Goal: Navigation & Orientation: Understand site structure

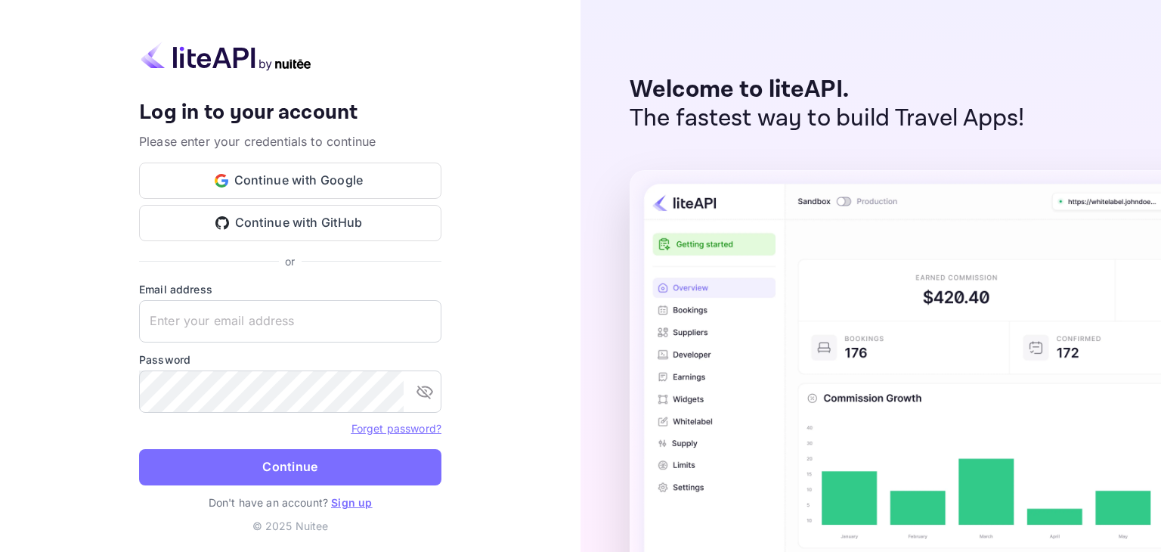
type input "[EMAIL_ADDRESS][DOMAIN_NAME]"
click at [360, 184] on button "Continue with Google" at bounding box center [290, 180] width 302 height 36
click at [320, 462] on button "Continue" at bounding box center [290, 467] width 302 height 36
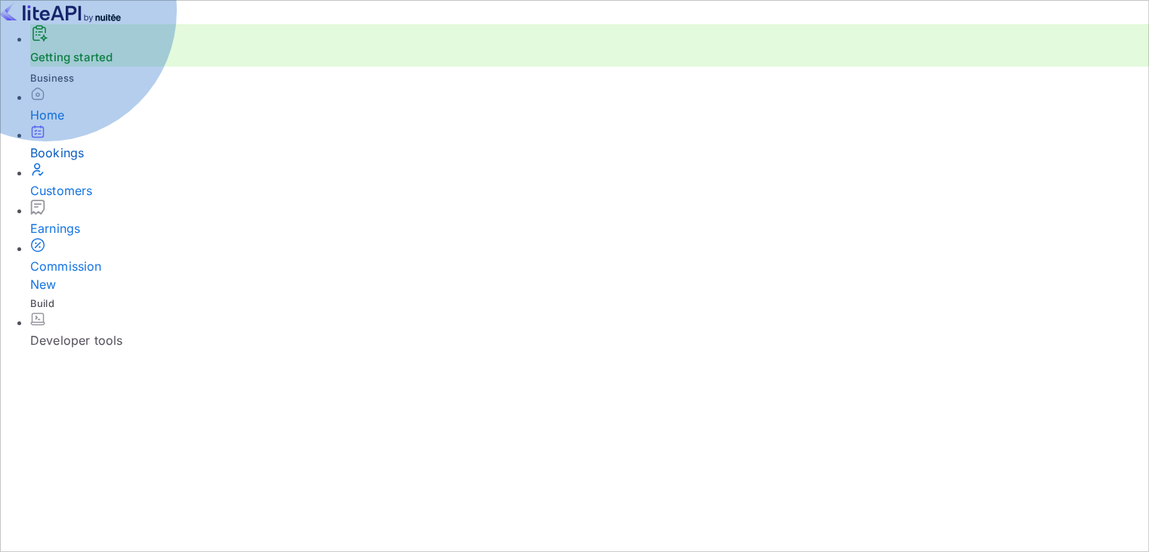
click at [55, 162] on div "Bookings" at bounding box center [589, 153] width 1119 height 18
click at [76, 124] on div "Home" at bounding box center [595, 115] width 1130 height 18
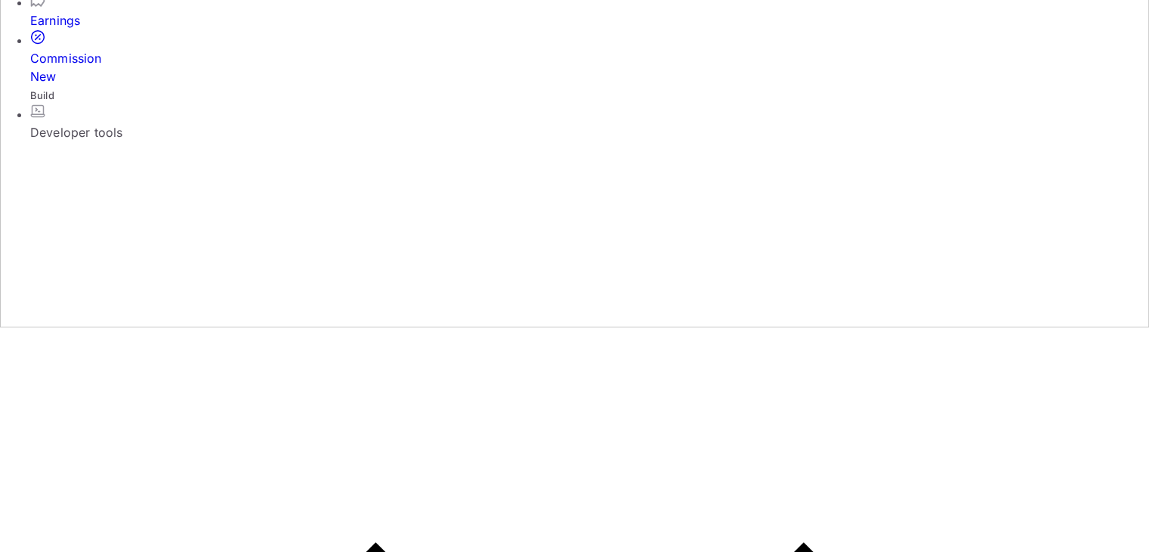
scroll to position [227, 0]
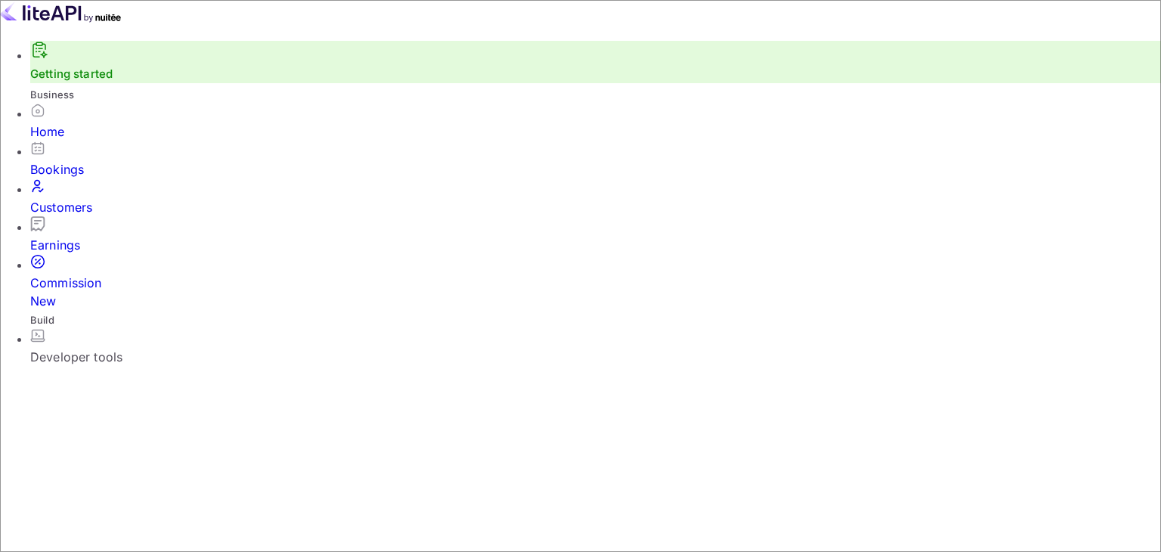
click at [32, 153] on icon at bounding box center [37, 148] width 11 height 11
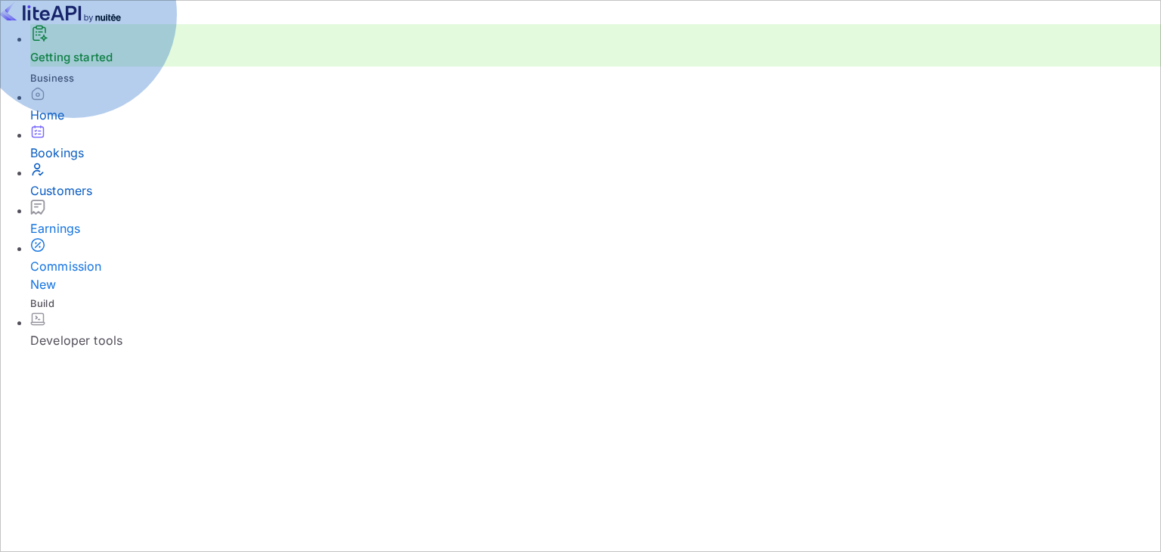
click at [82, 162] on div "Bookings" at bounding box center [595, 153] width 1130 height 18
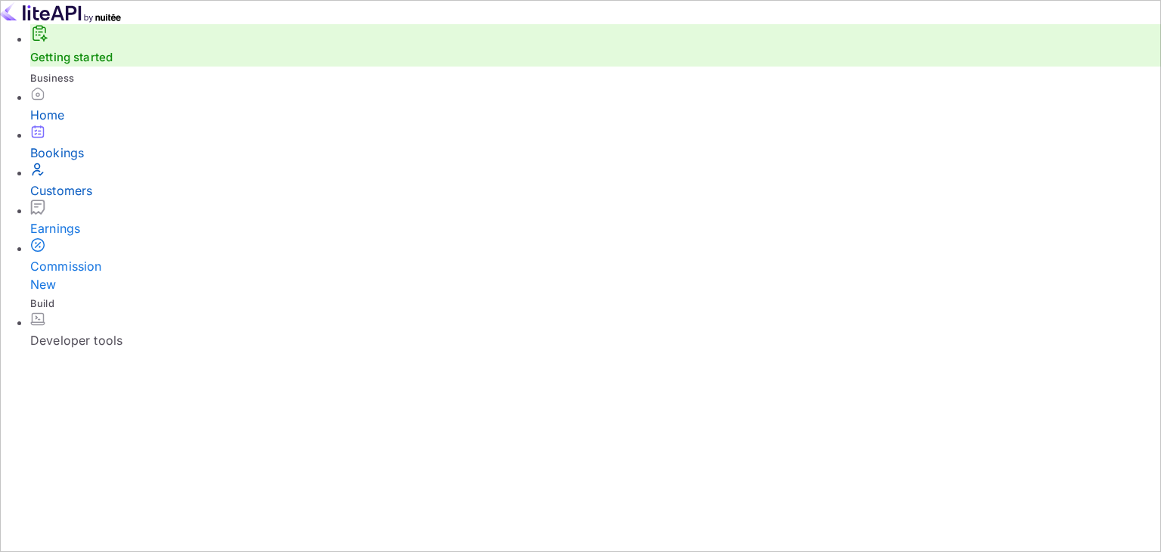
click at [43, 124] on div "Home" at bounding box center [595, 105] width 1130 height 38
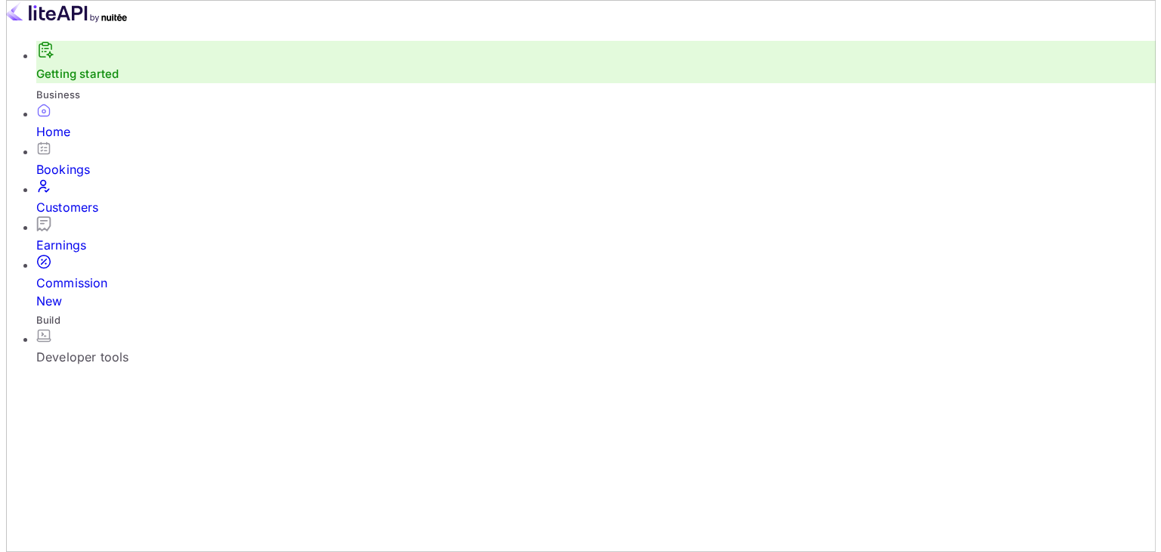
scroll to position [206, 0]
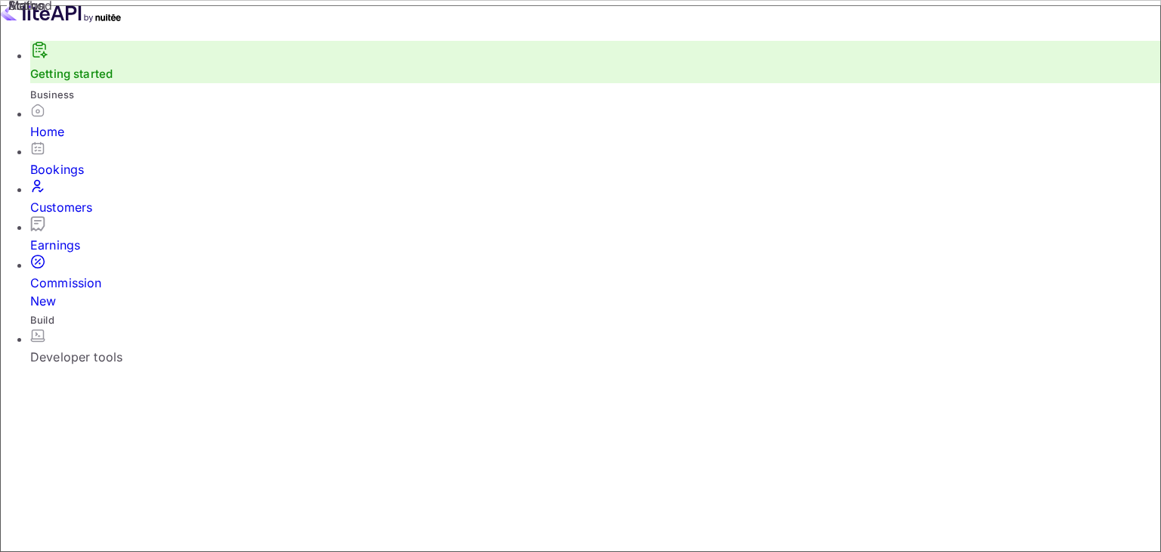
click at [85, 274] on div "Commission New" at bounding box center [595, 292] width 1130 height 36
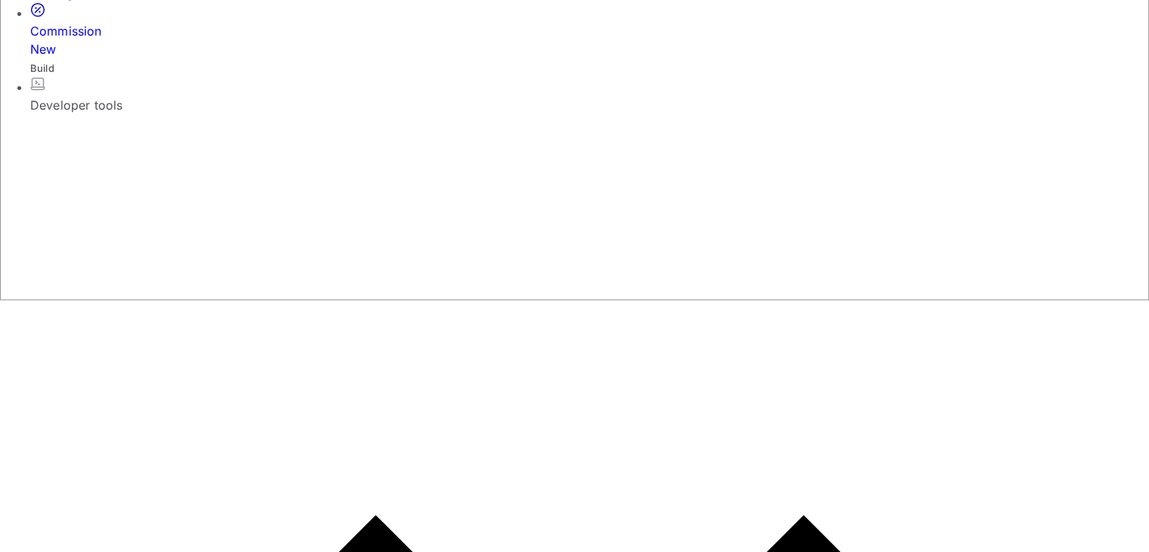
scroll to position [302, 0]
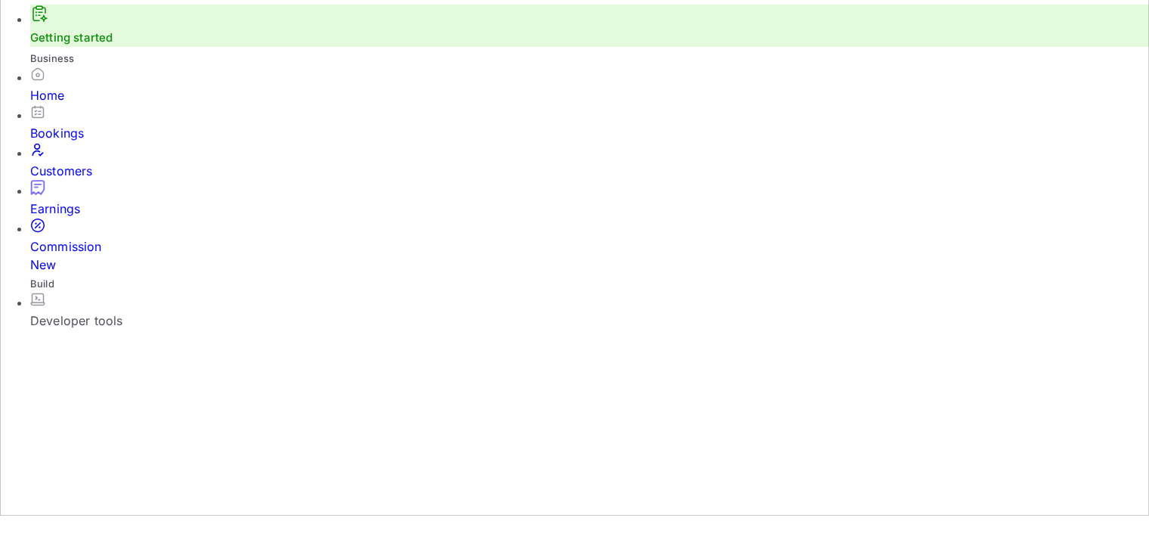
scroll to position [39, 0]
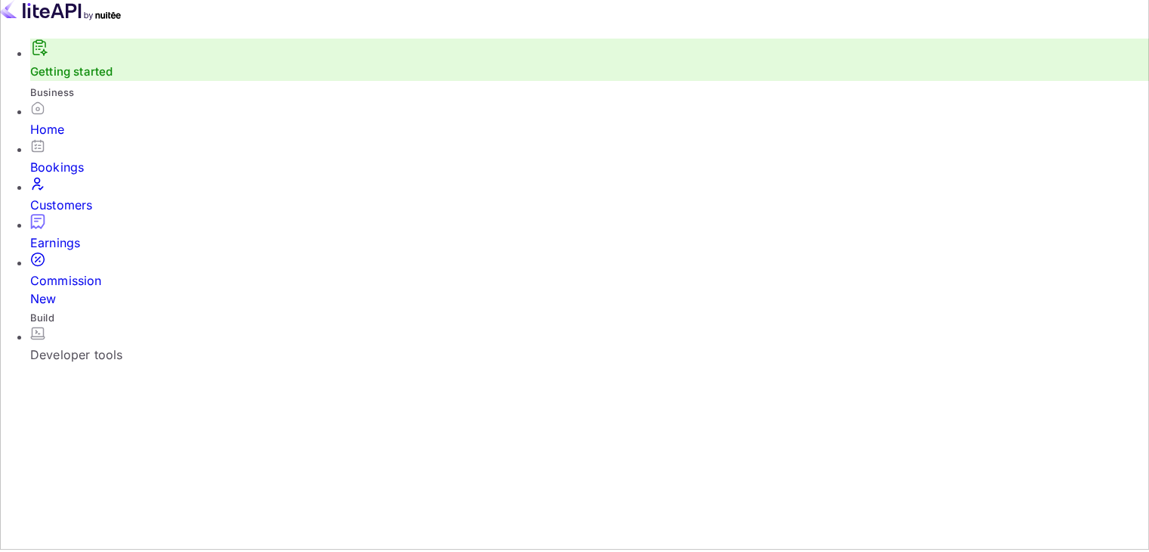
scroll to position [0, 0]
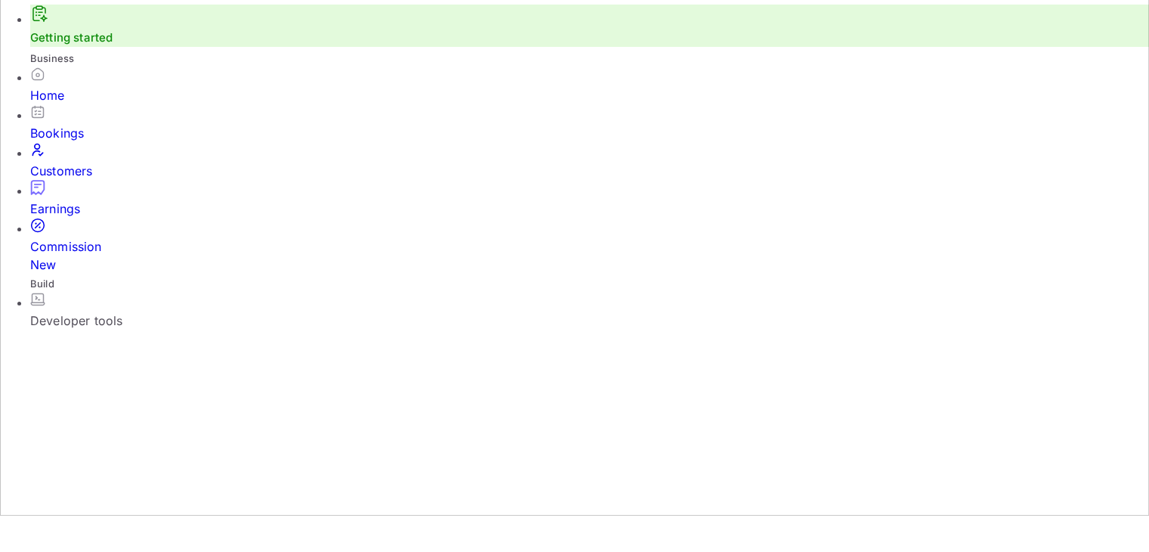
scroll to position [39, 0]
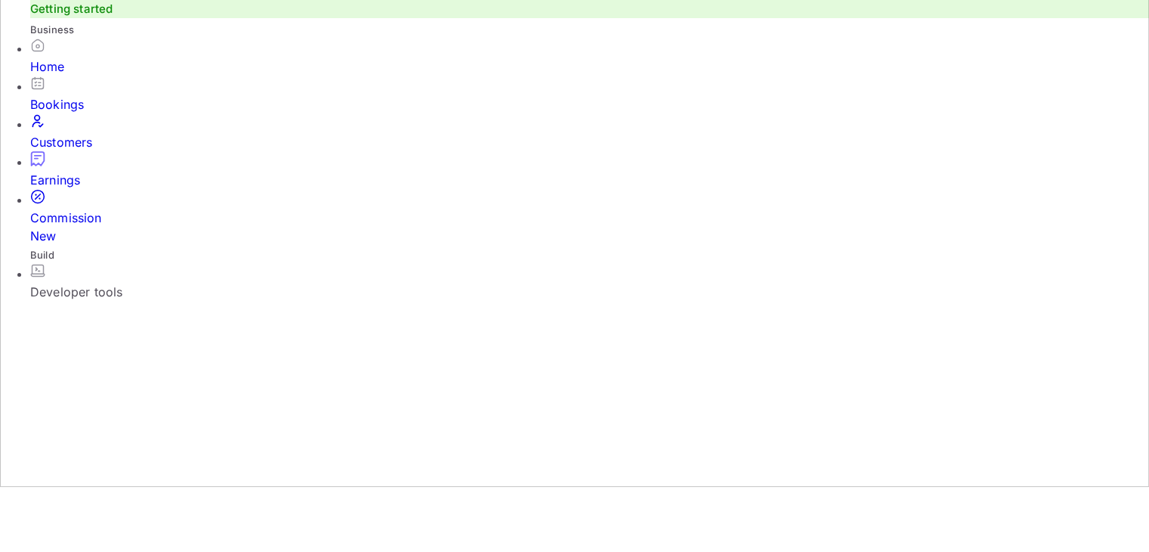
scroll to position [66, 0]
drag, startPoint x: 292, startPoint y: 210, endPoint x: 295, endPoint y: 185, distance: 25.2
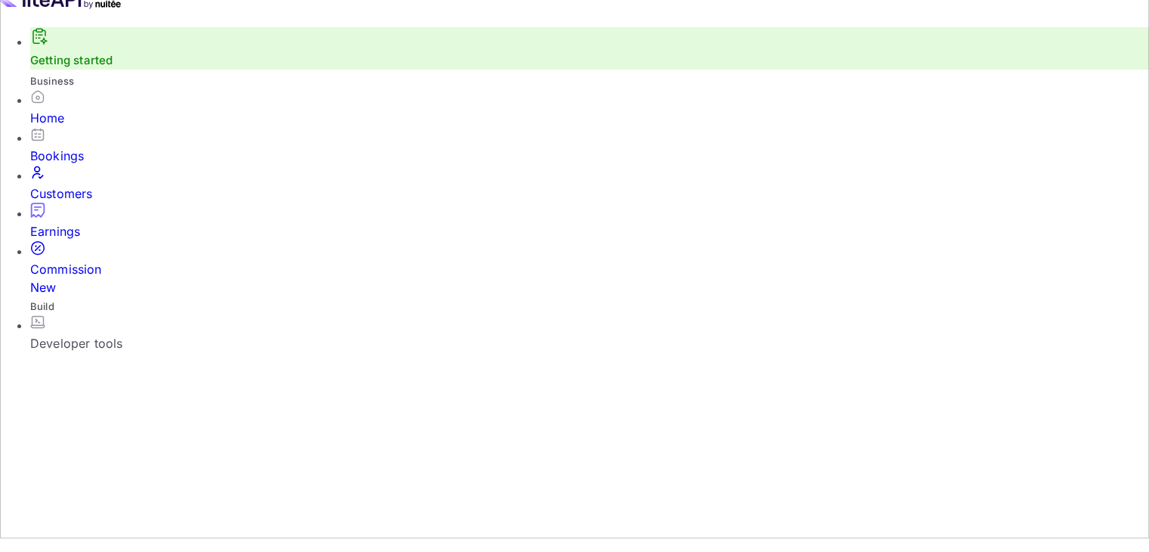
scroll to position [39, 0]
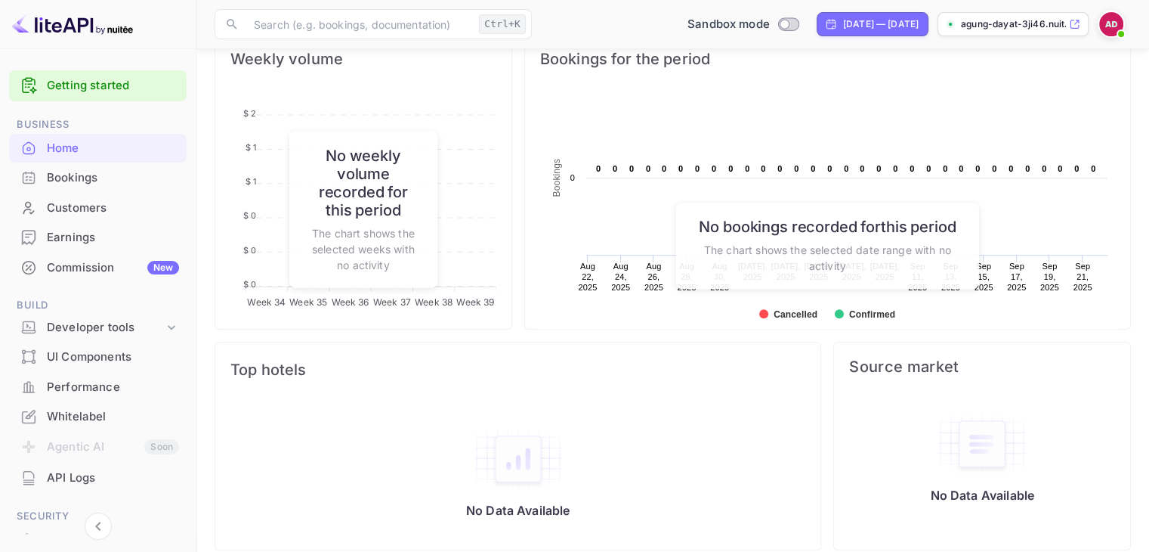
scroll to position [602, 0]
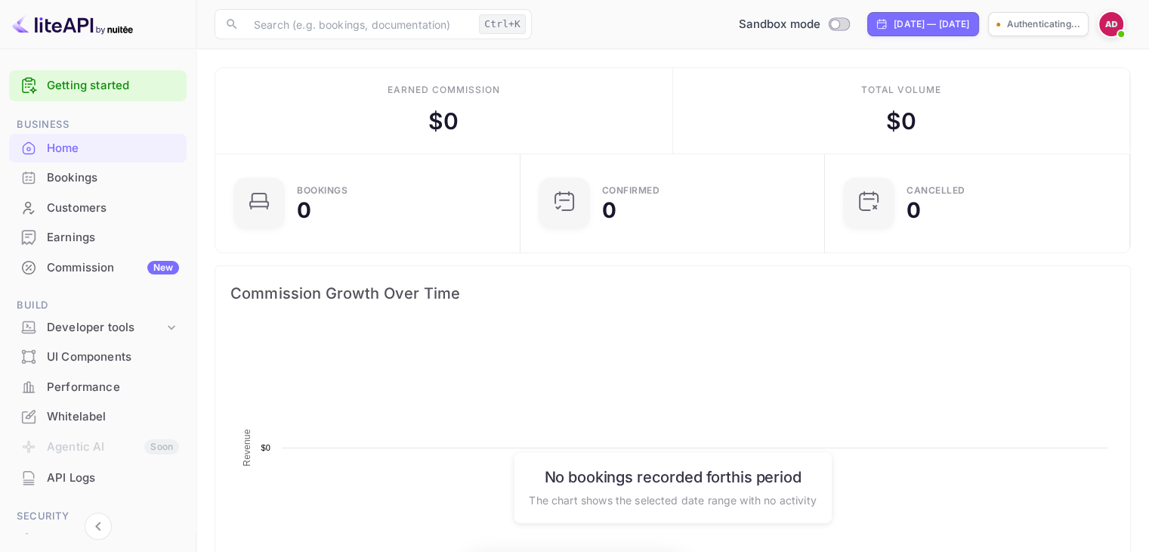
scroll to position [12, 12]
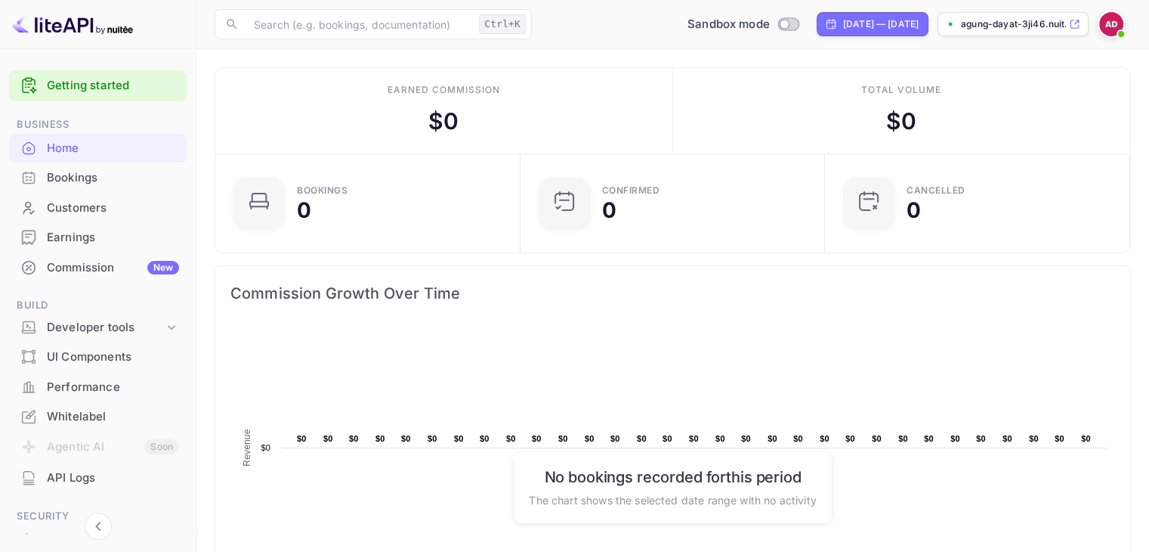
click at [85, 265] on div "Commission New" at bounding box center [113, 267] width 132 height 17
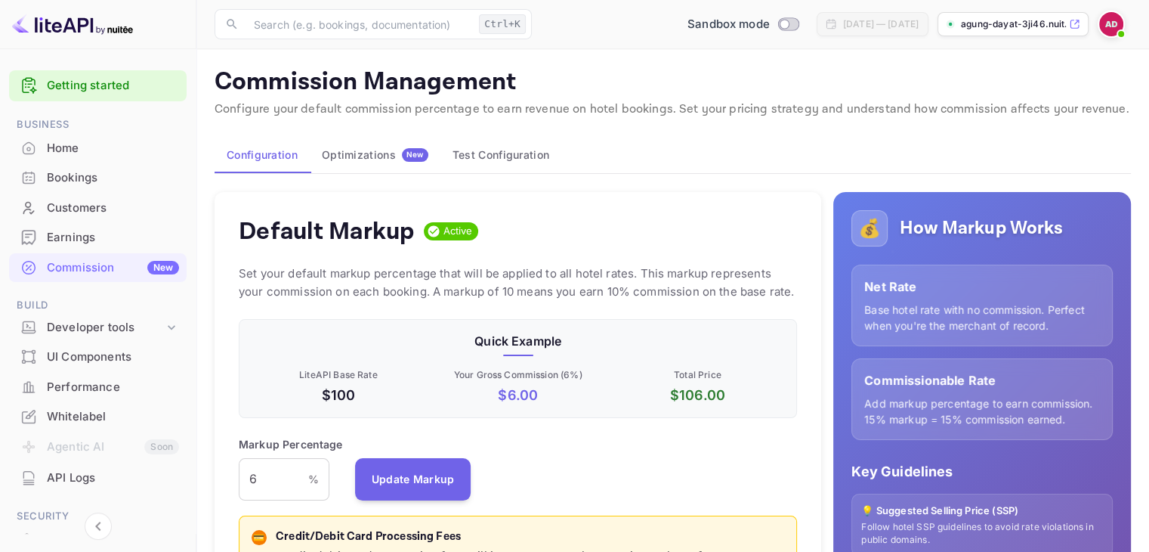
click at [88, 233] on div "Earnings" at bounding box center [113, 237] width 132 height 17
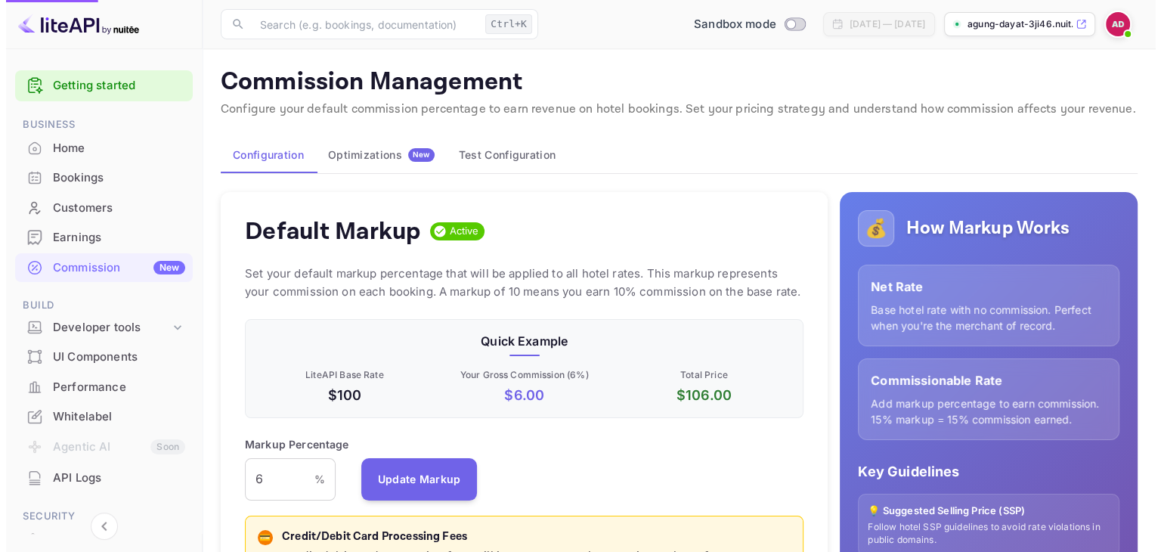
scroll to position [257, 547]
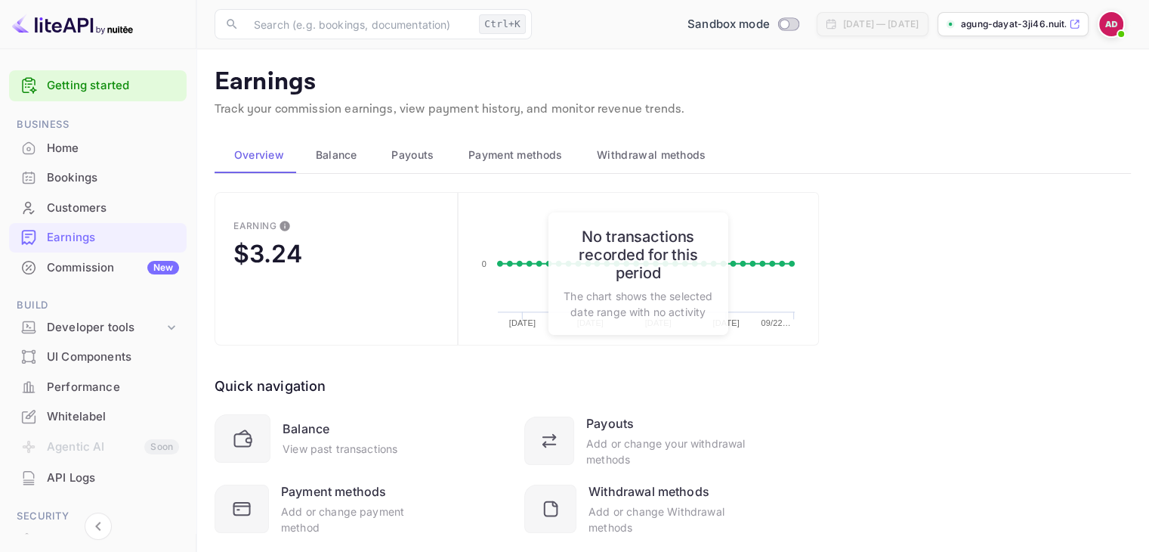
click at [314, 128] on main "Earnings Track your commission earnings, view payment history, and monitor reve…" at bounding box center [672, 320] width 953 height 542
click at [354, 124] on div "Earnings Track your commission earnings, view payment history, and monitor reve…" at bounding box center [673, 95] width 916 height 57
click at [335, 152] on span "Balance" at bounding box center [337, 155] width 42 height 18
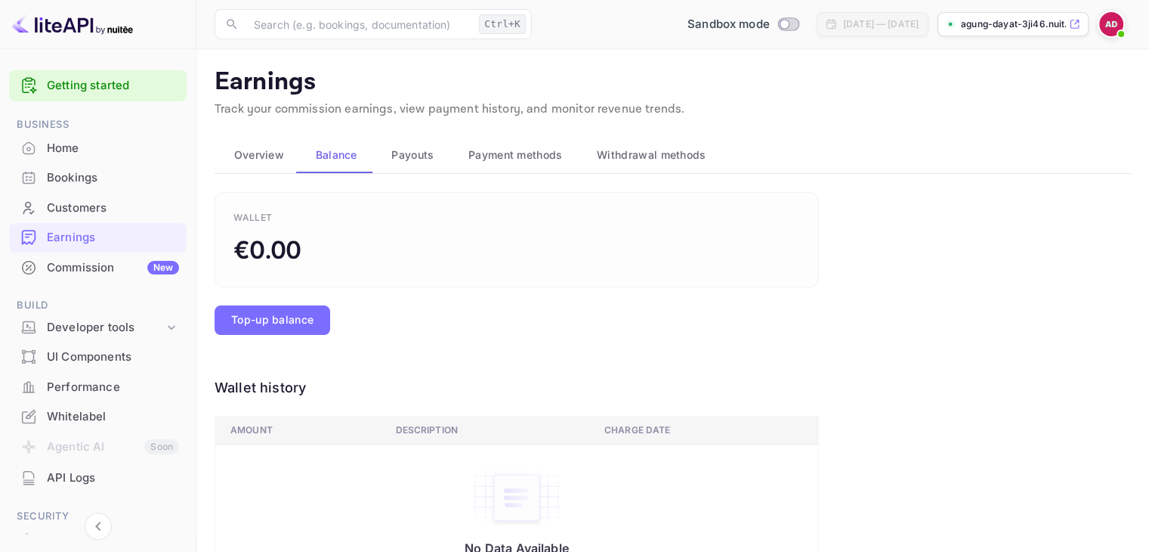
click at [449, 161] on button "Payment methods" at bounding box center [513, 155] width 128 height 36
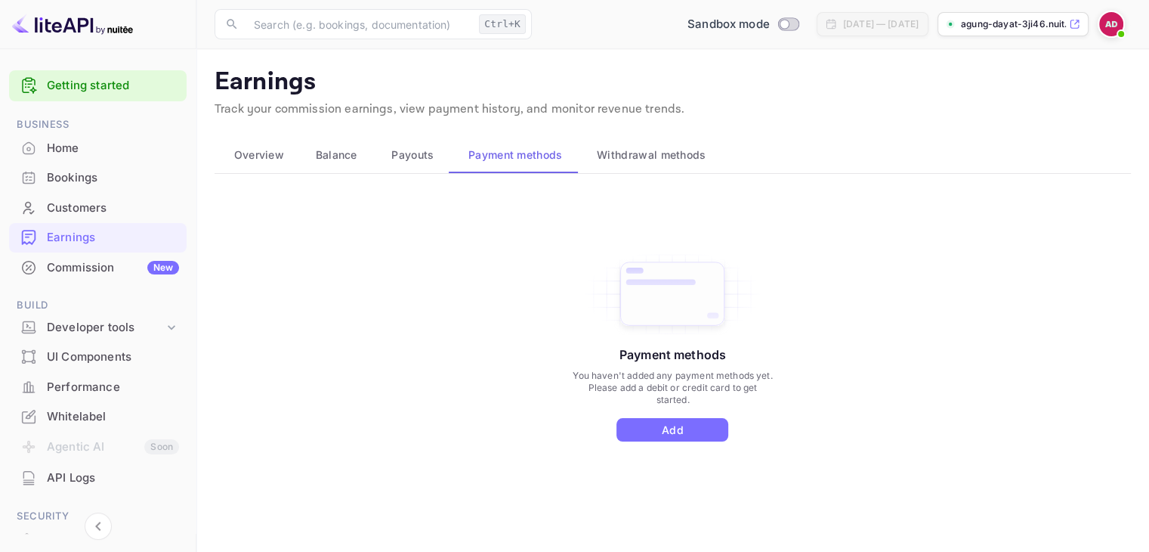
drag, startPoint x: 559, startPoint y: 150, endPoint x: 620, endPoint y: 149, distance: 60.4
click at [574, 149] on button "Payment methods" at bounding box center [513, 155] width 128 height 36
drag, startPoint x: 638, startPoint y: 149, endPoint x: 649, endPoint y: 149, distance: 10.6
click at [642, 149] on span "Withdrawal methods" at bounding box center [651, 155] width 109 height 18
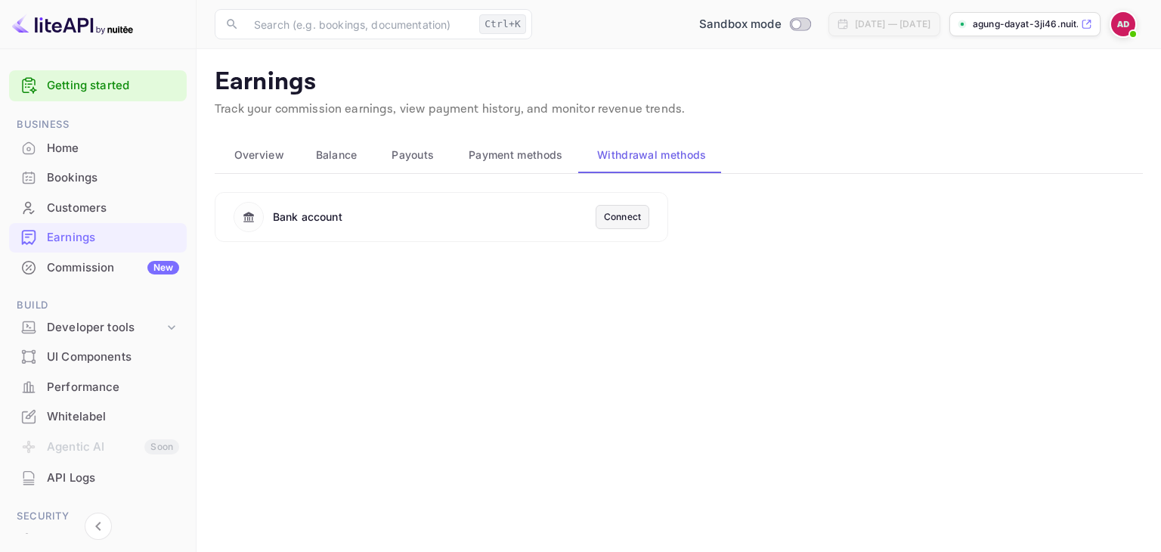
click at [1121, 31] on img at bounding box center [1123, 24] width 24 height 24
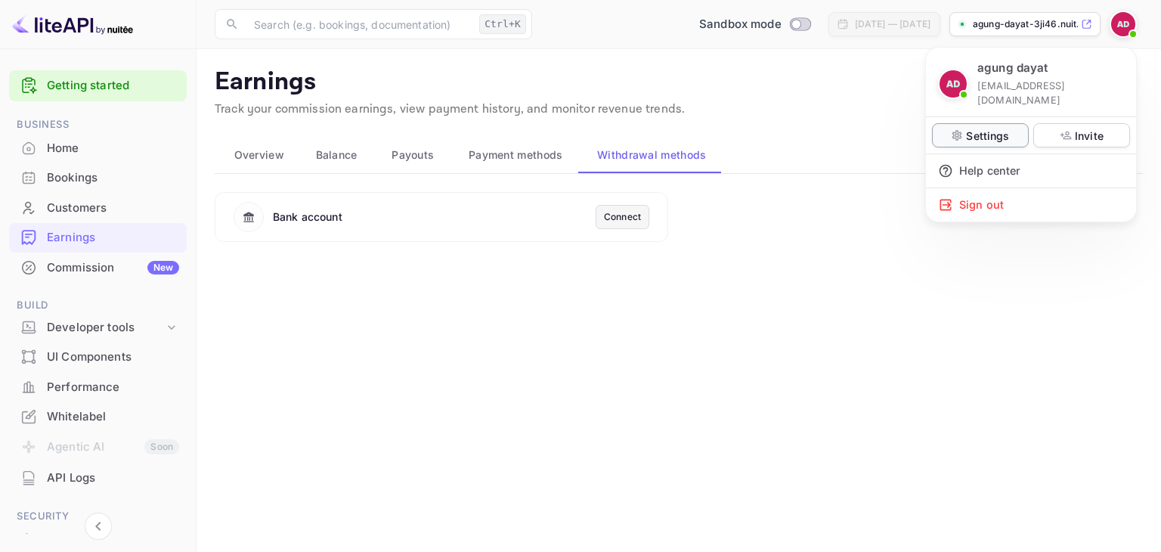
click at [997, 128] on p "Settings" at bounding box center [987, 136] width 43 height 16
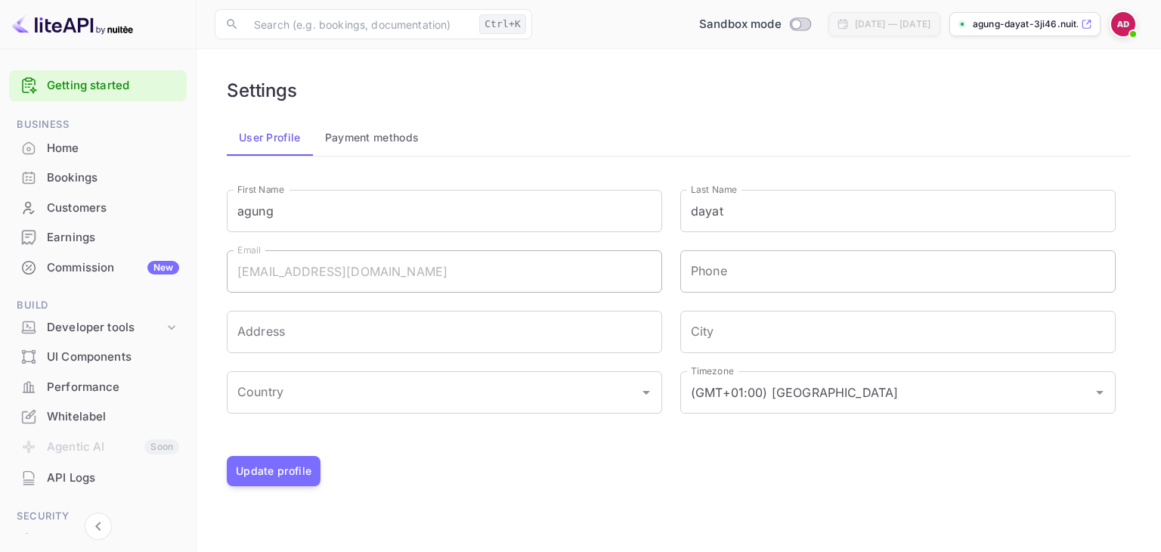
click at [796, 273] on input "Phone" at bounding box center [897, 271] width 435 height 42
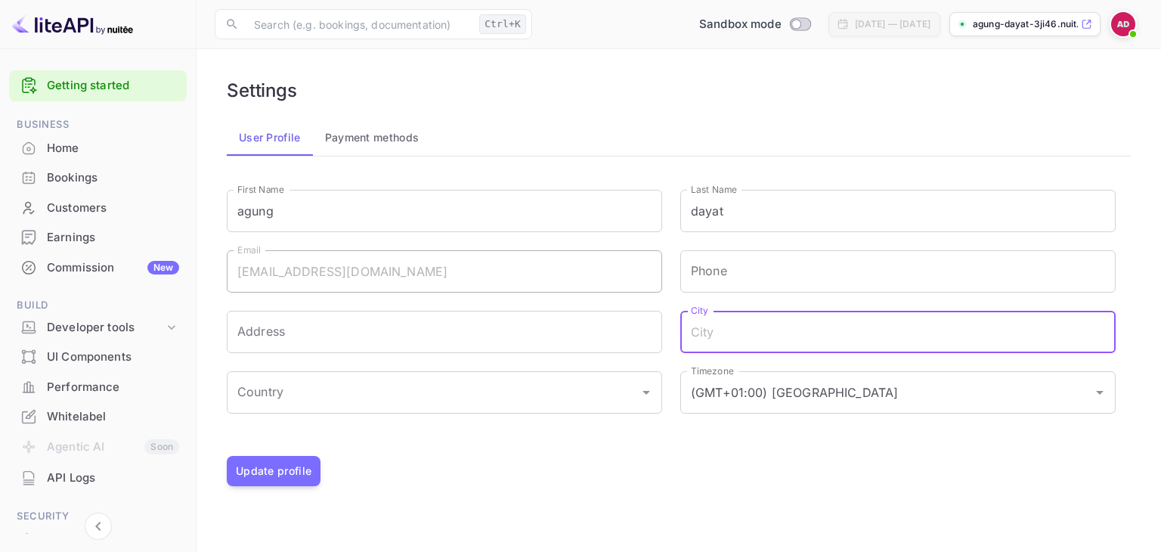
click at [840, 337] on input "City" at bounding box center [897, 332] width 435 height 42
click at [783, 382] on input "(GMT+01:00) Madrid" at bounding box center [876, 392] width 379 height 29
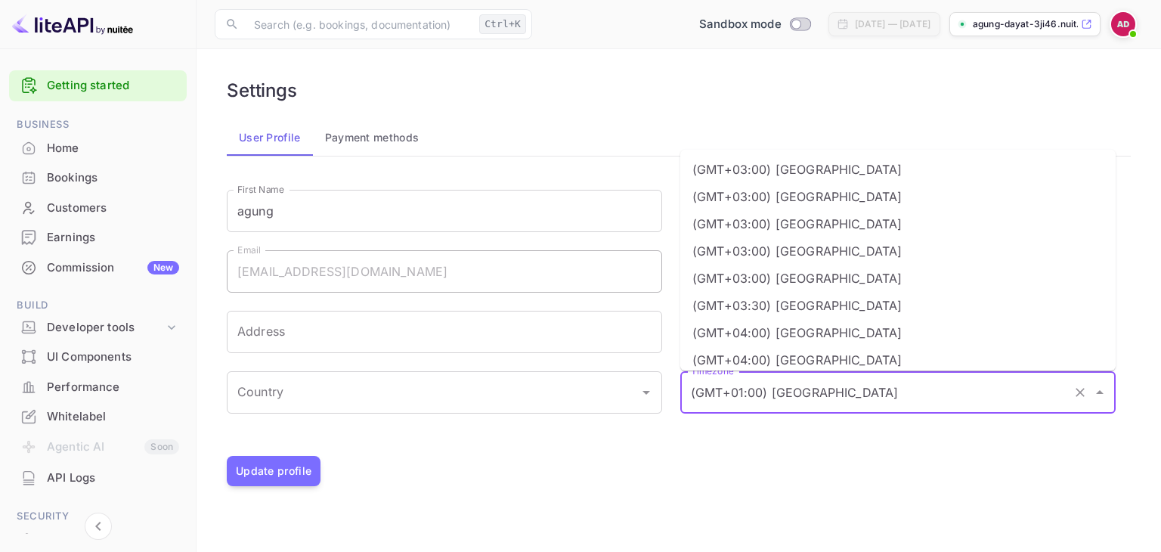
scroll to position [2191, 0]
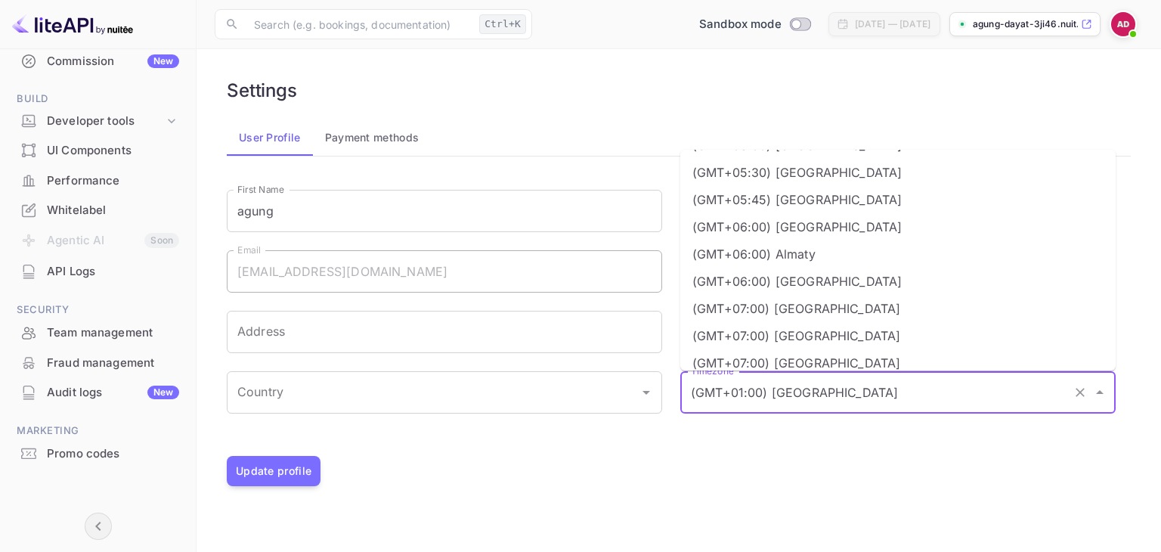
click at [94, 517] on icon "Collapse navigation" at bounding box center [98, 526] width 18 height 18
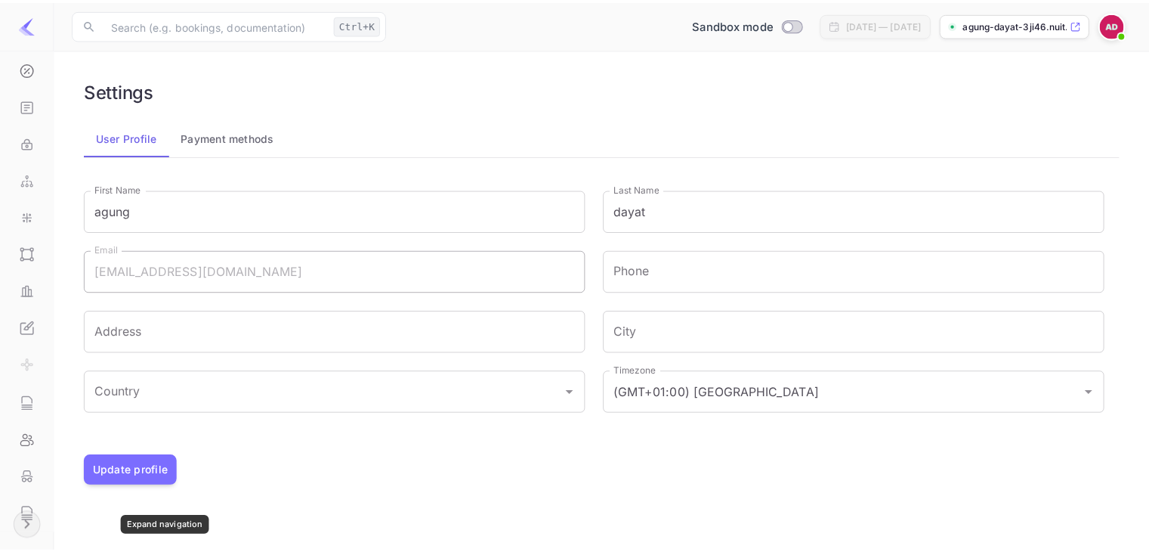
scroll to position [211, 0]
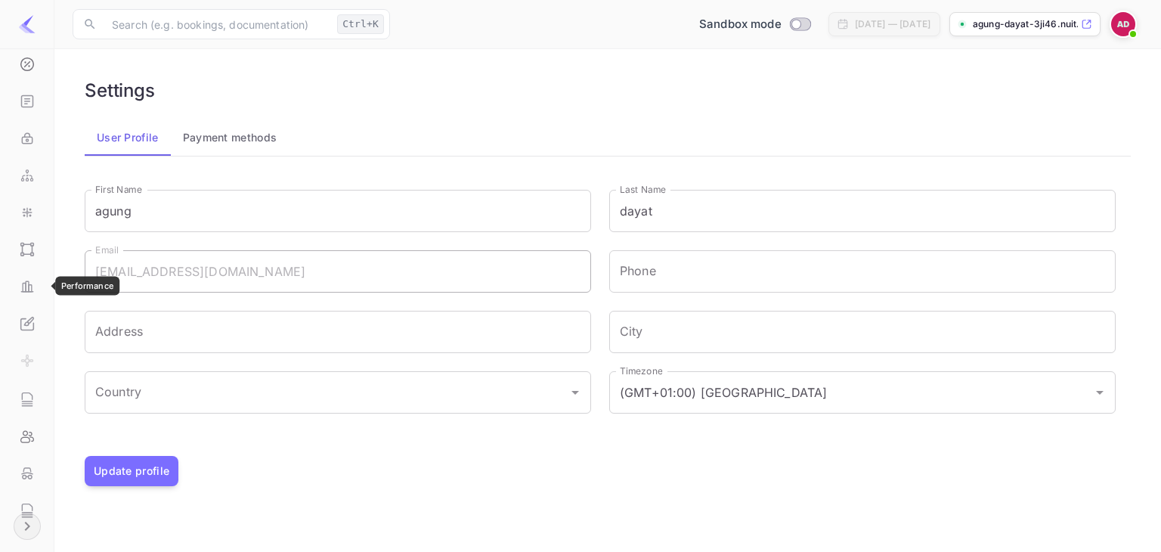
click at [31, 330] on div "Whitelabel" at bounding box center [27, 323] width 42 height 36
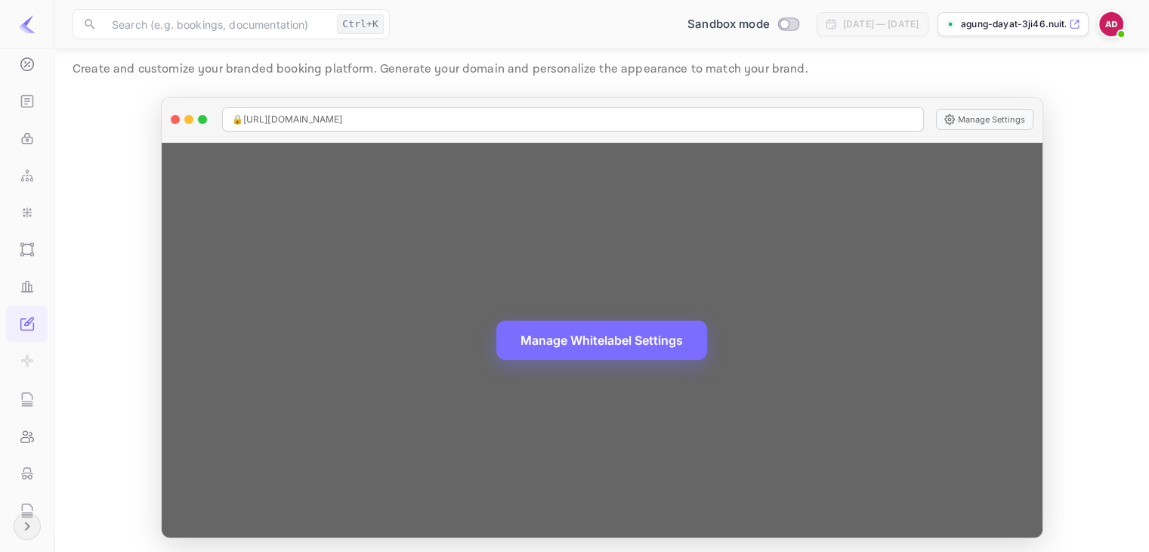
scroll to position [44, 0]
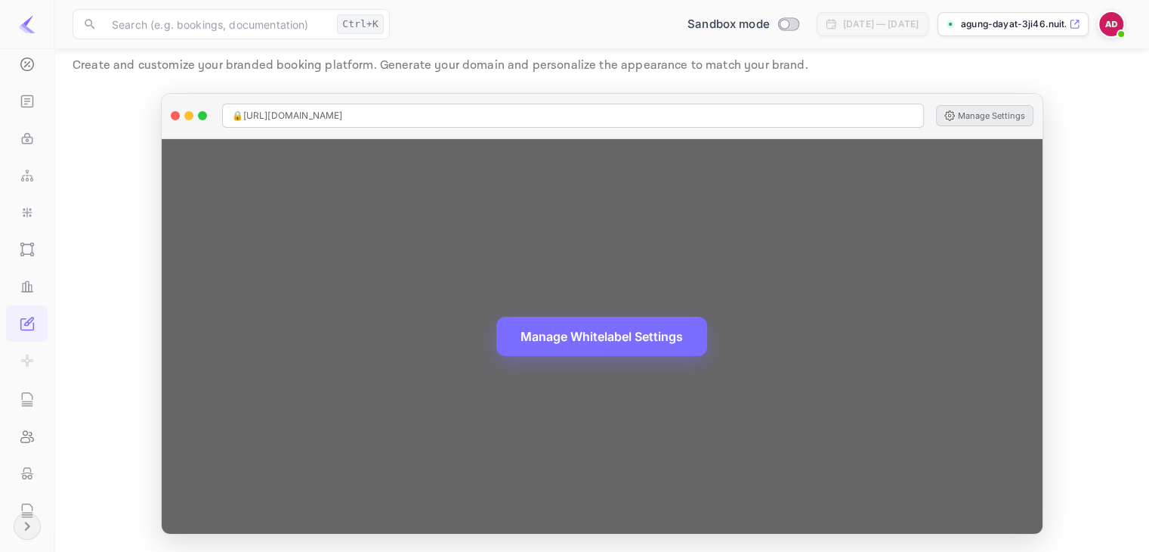
click at [984, 113] on button "Manage Settings" at bounding box center [984, 115] width 97 height 21
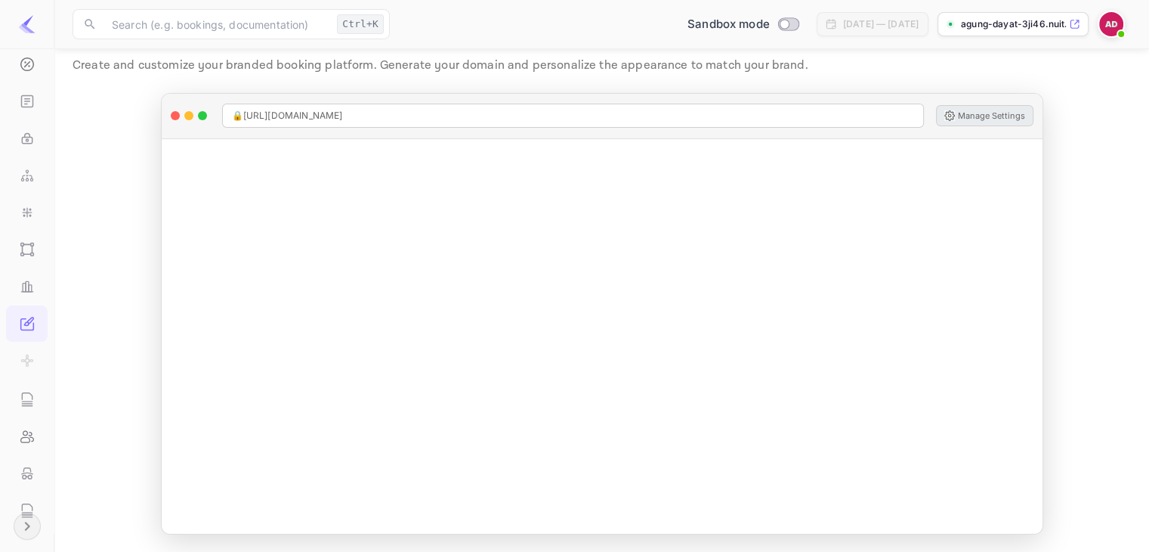
click at [31, 21] on div at bounding box center [27, 24] width 54 height 49
click at [26, 20] on img at bounding box center [27, 24] width 18 height 18
click at [769, 19] on input "Switch to Production mode" at bounding box center [784, 24] width 30 height 10
checkbox input "false"
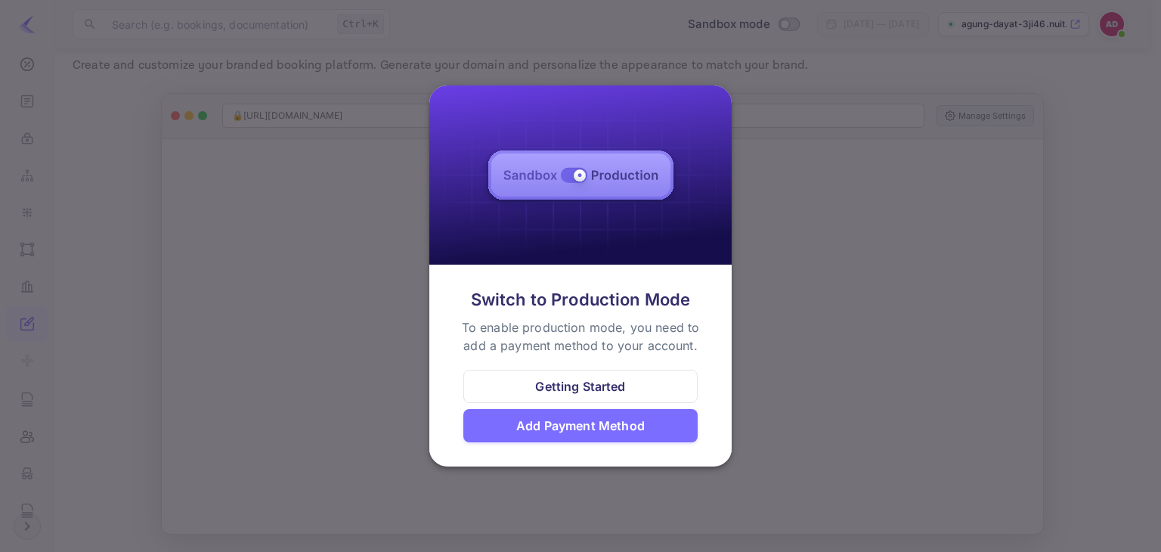
click at [984, 249] on div at bounding box center [580, 276] width 1161 height 552
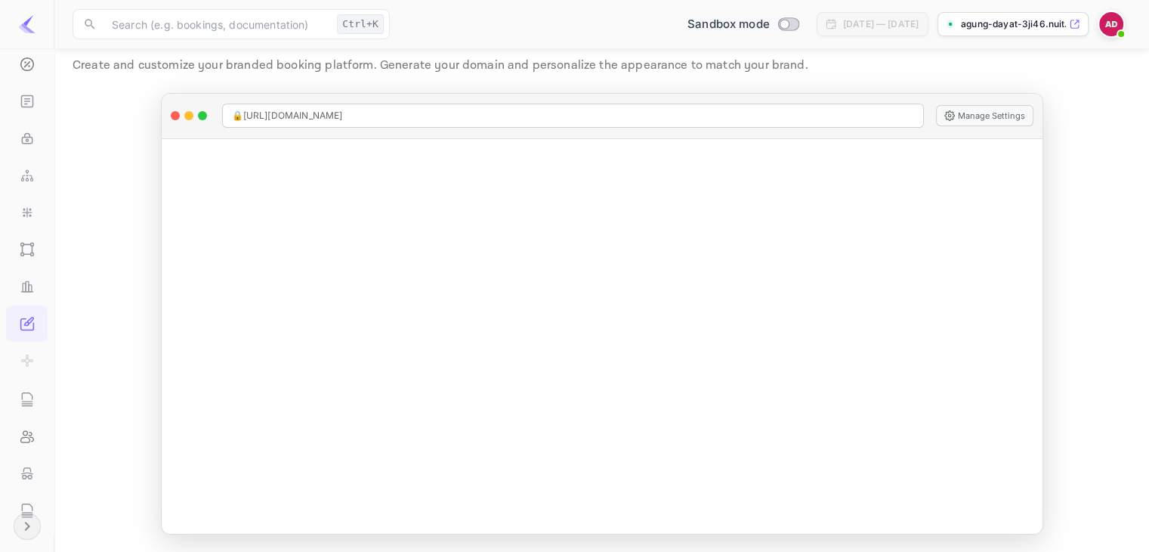
click at [1114, 23] on img at bounding box center [1111, 24] width 24 height 24
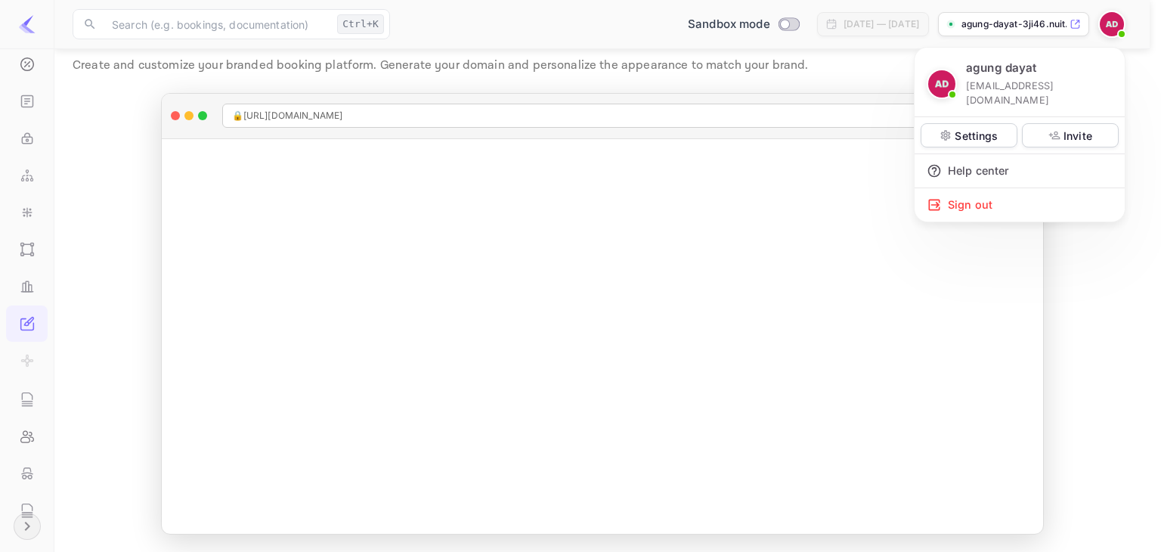
click at [23, 104] on div at bounding box center [580, 276] width 1161 height 552
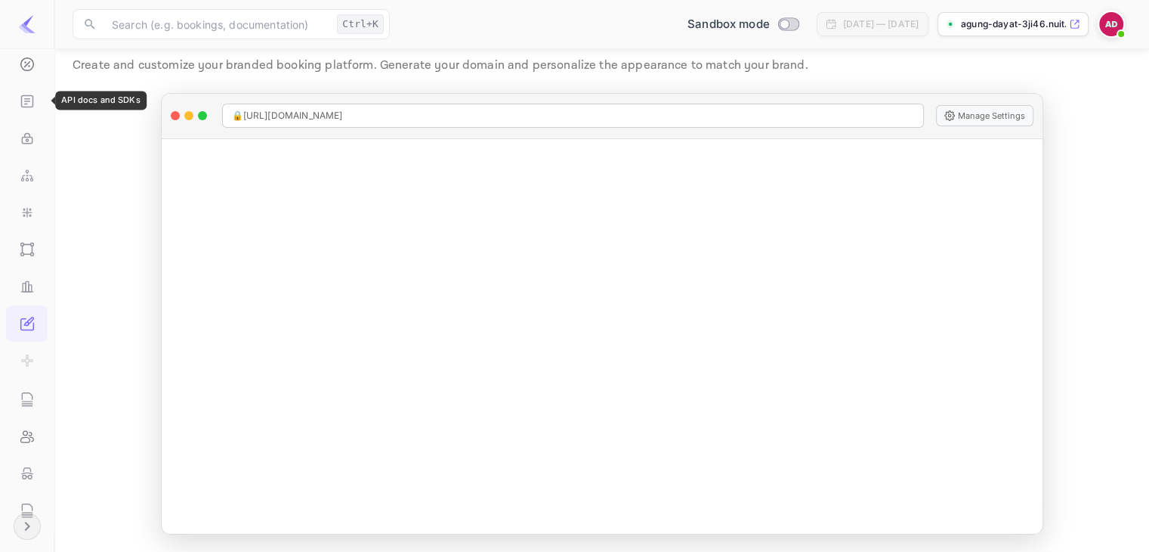
click at [23, 104] on icon "API docs and SDKs" at bounding box center [27, 101] width 15 height 15
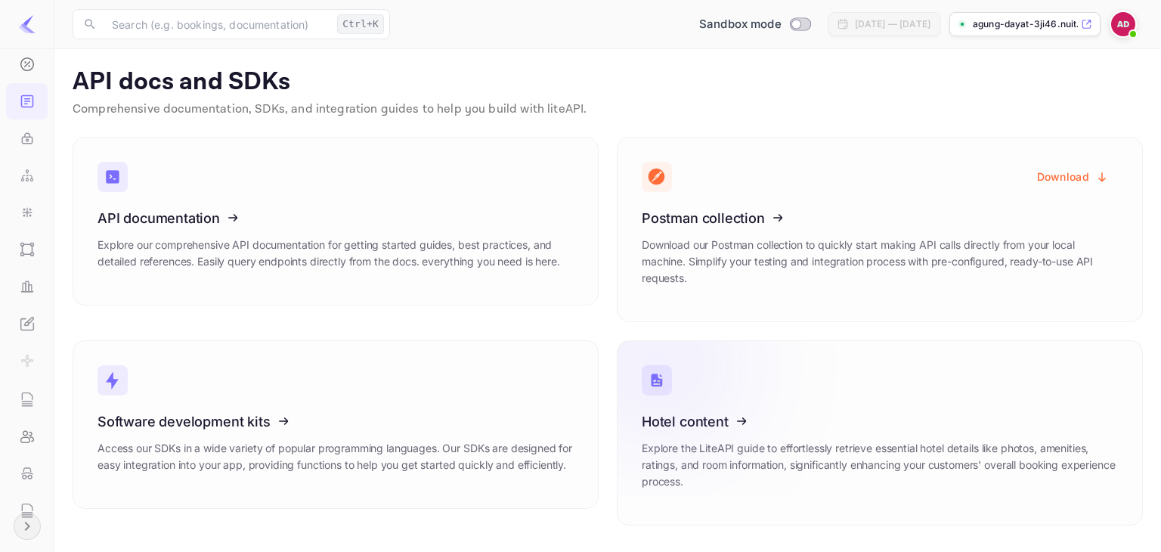
click at [743, 402] on icon at bounding box center [734, 419] width 235 height 156
